Goal: Information Seeking & Learning: Learn about a topic

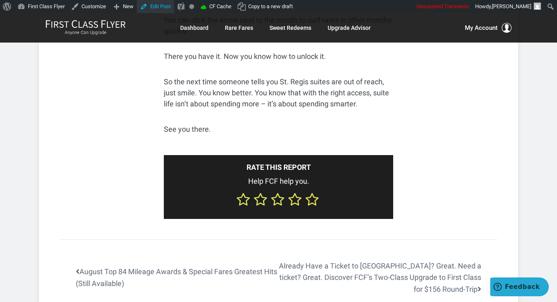
scroll to position [3155, 0]
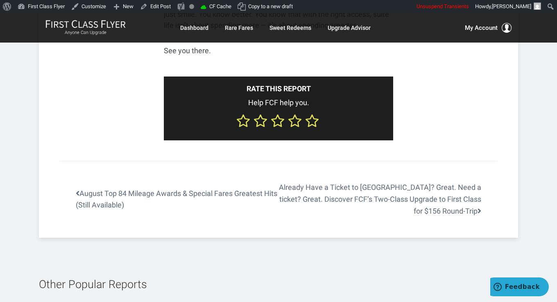
scroll to position [3360, 0]
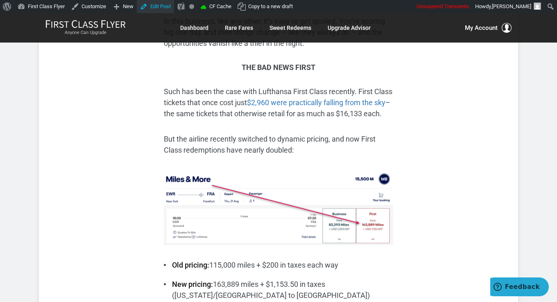
scroll to position [369, 0]
